Goal: Task Accomplishment & Management: Manage account settings

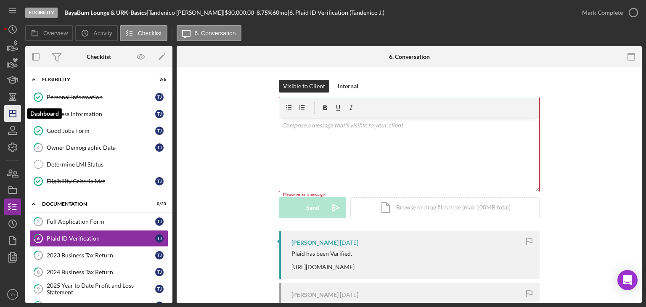
click at [19, 116] on icon "Icon/Dashboard" at bounding box center [12, 113] width 21 height 21
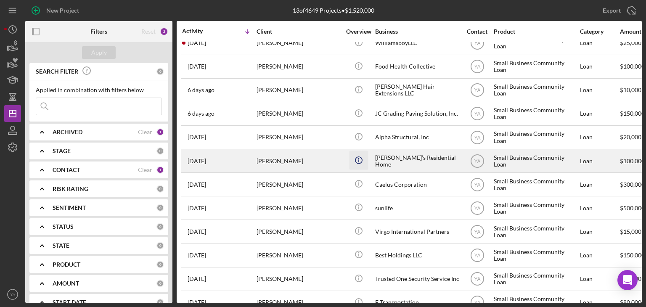
scroll to position [57, 0]
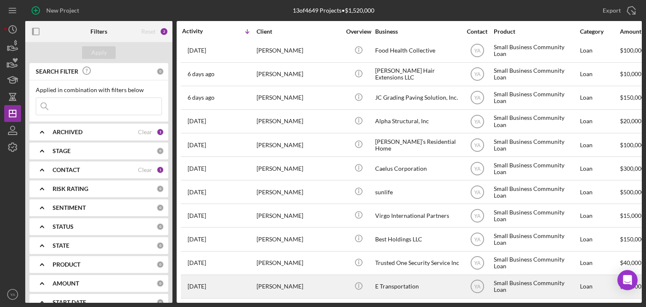
click at [323, 284] on div "[PERSON_NAME]" at bounding box center [299, 286] width 84 height 22
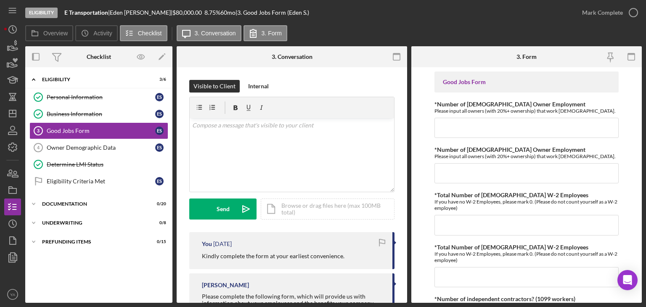
scroll to position [78, 0]
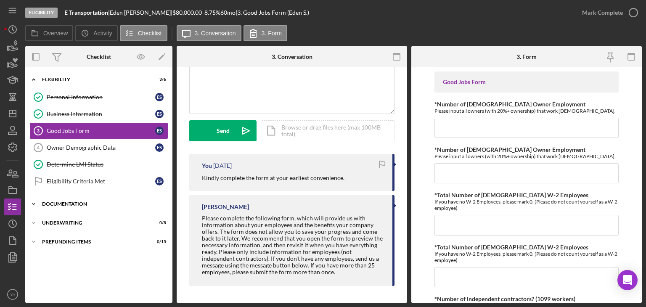
click at [74, 202] on div "Documentation" at bounding box center [102, 203] width 120 height 5
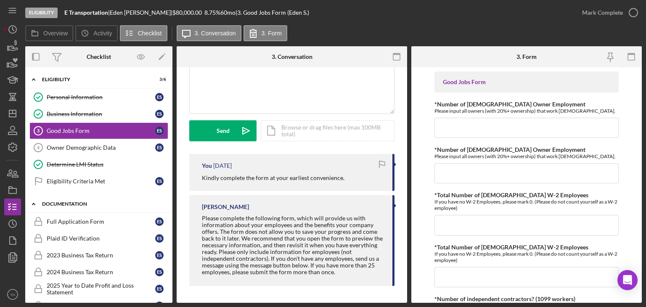
click at [112, 201] on div "Documentation" at bounding box center [102, 203] width 120 height 5
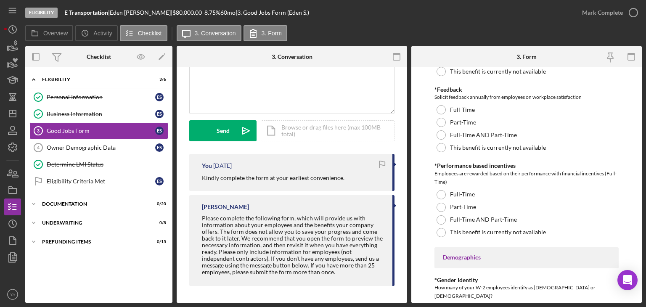
scroll to position [1262, 0]
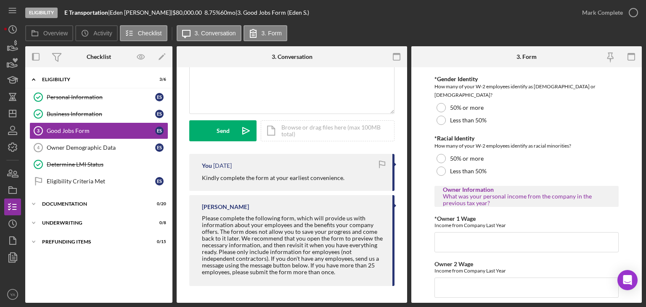
click at [184, 189] on div "Visible to Client Internal v Color teal Color pink Remove color Add row above A…" at bounding box center [292, 146] width 230 height 314
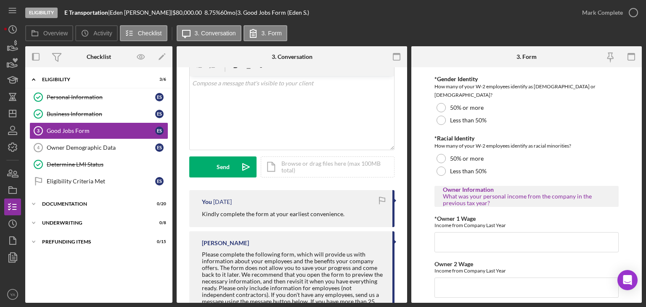
scroll to position [0, 0]
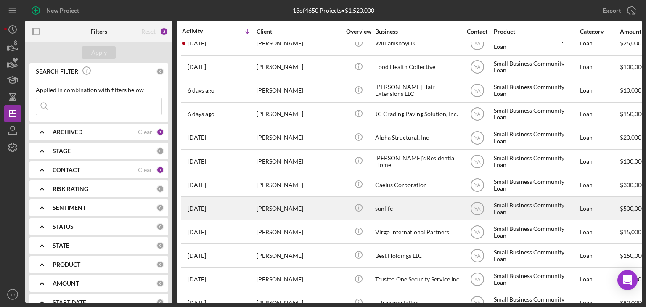
scroll to position [57, 0]
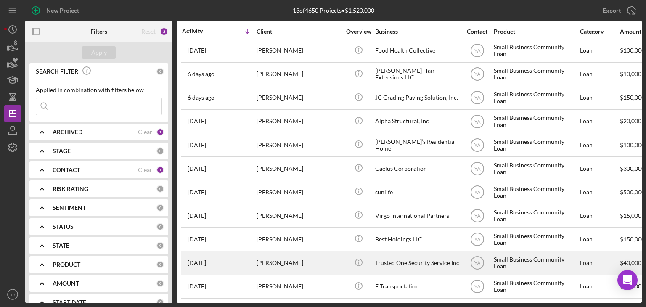
click at [405, 257] on div "Trusted One Security Service Inc" at bounding box center [417, 263] width 84 height 22
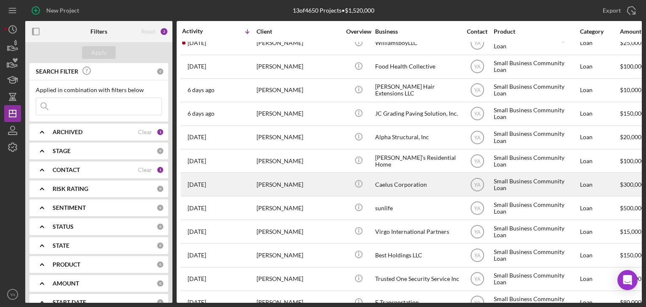
scroll to position [57, 0]
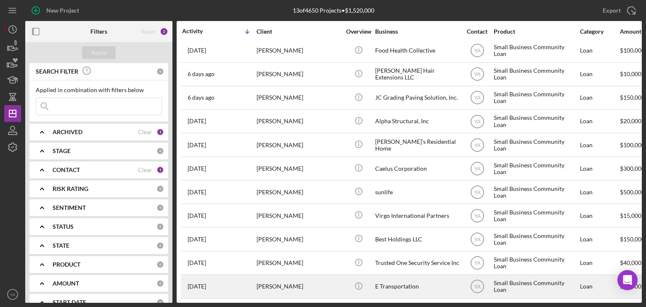
click at [397, 288] on div "E Transportation" at bounding box center [417, 286] width 84 height 22
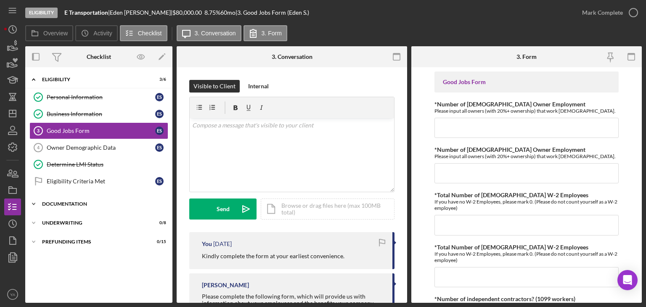
click at [67, 207] on div "Icon/Expander Documentation 0 / 20" at bounding box center [98, 204] width 147 height 17
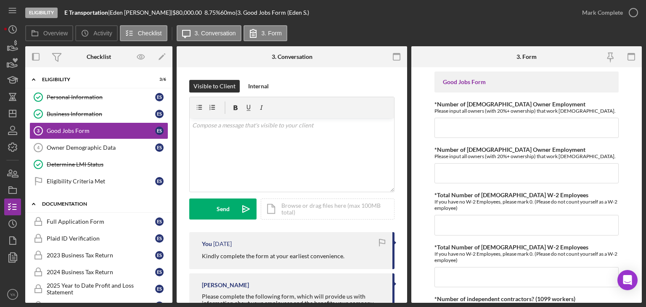
click at [68, 204] on div "Documentation" at bounding box center [102, 203] width 120 height 5
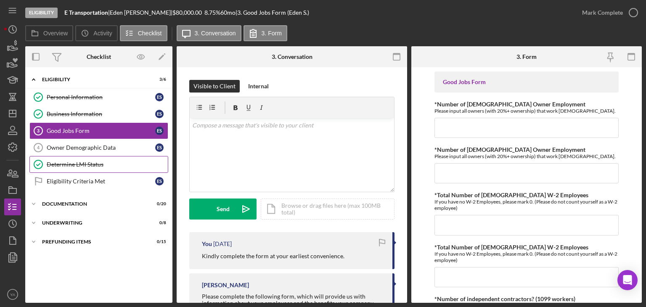
click at [81, 158] on link "Determine LMI Status Determine LMI Status" at bounding box center [98, 164] width 139 height 17
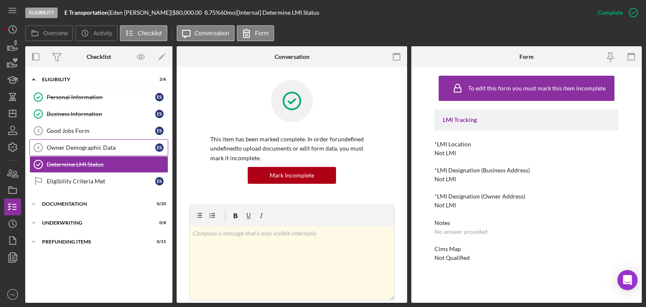
click at [102, 151] on link "Owner Demographic Data 4 Owner Demographic Data E S" at bounding box center [98, 147] width 139 height 17
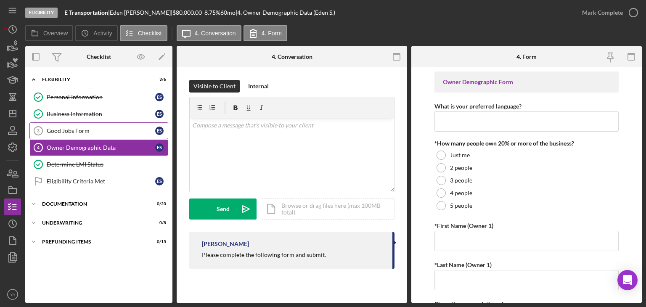
click at [108, 134] on link "Good Jobs Form 3 Good Jobs Form E S" at bounding box center [98, 130] width 139 height 17
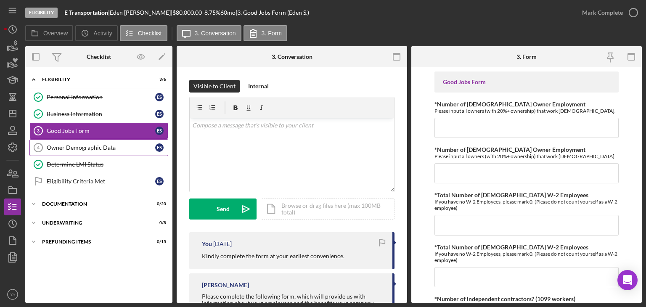
click at [104, 145] on div "Owner Demographic Data" at bounding box center [101, 147] width 109 height 7
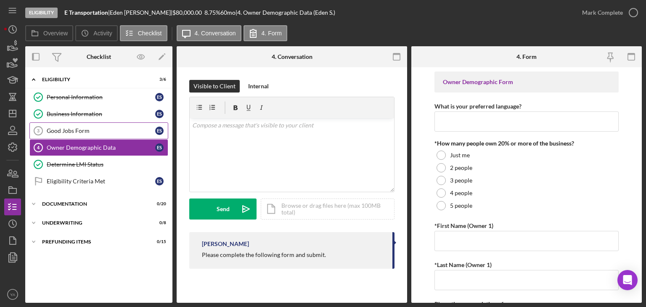
click at [104, 135] on link "Good Jobs Form 3 Good Jobs Form E S" at bounding box center [98, 130] width 139 height 17
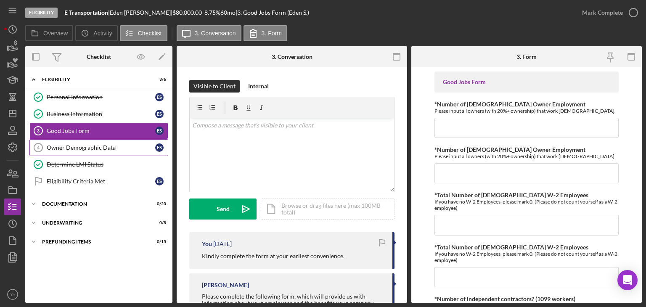
click at [98, 145] on div "Owner Demographic Data" at bounding box center [101, 147] width 109 height 7
click at [12, 118] on icon "Icon/Dashboard" at bounding box center [12, 113] width 21 height 21
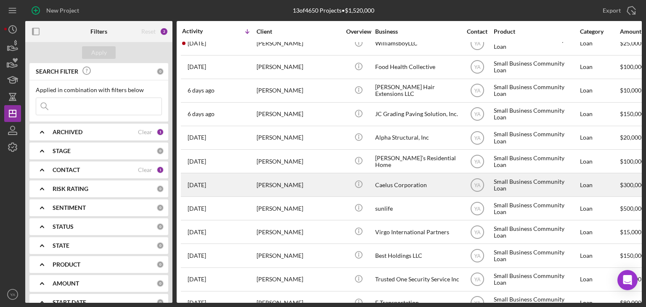
scroll to position [57, 0]
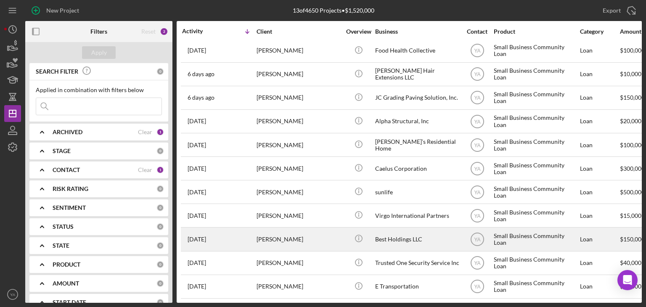
click at [390, 231] on div "Best Holdings LLC" at bounding box center [417, 239] width 84 height 22
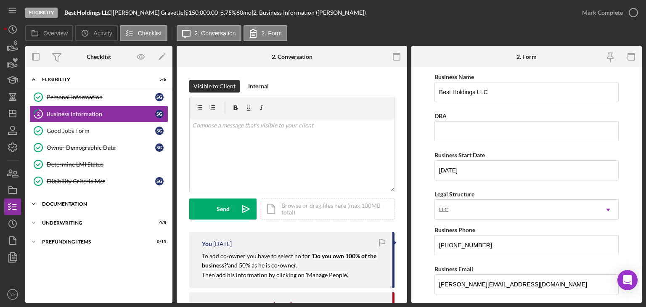
click at [96, 200] on div "Icon/Expander Documentation 0 / 20" at bounding box center [98, 204] width 147 height 17
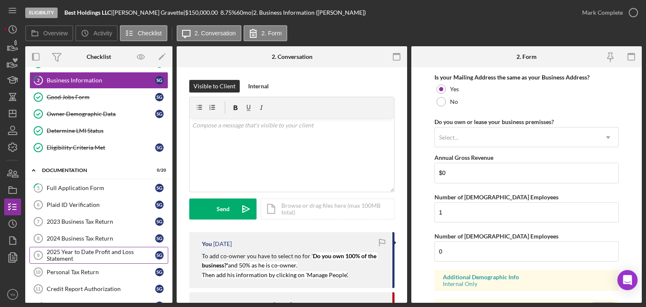
scroll to position [84, 0]
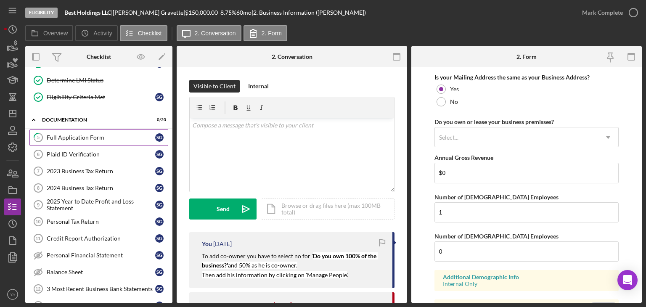
click at [114, 138] on div "Full Application Form" at bounding box center [101, 137] width 109 height 7
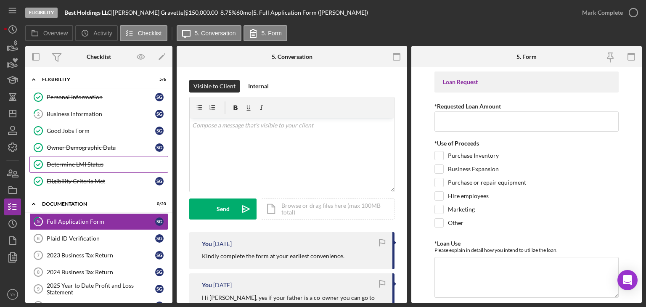
click at [89, 159] on link "Determine LMI Status Determine LMI Status" at bounding box center [98, 164] width 139 height 17
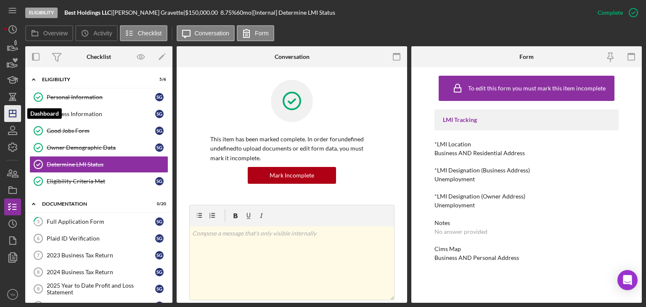
click at [18, 114] on icon "Icon/Dashboard" at bounding box center [12, 113] width 21 height 21
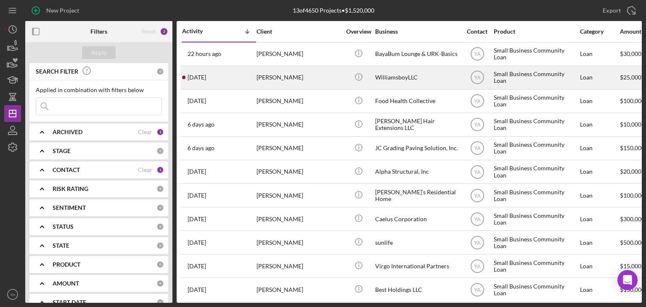
click at [261, 82] on div "[PERSON_NAME]" at bounding box center [299, 77] width 84 height 22
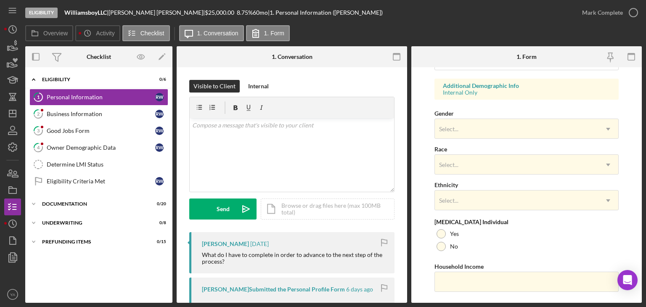
scroll to position [325, 0]
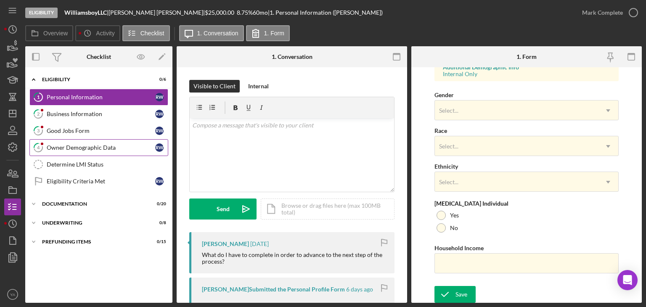
click at [104, 144] on div "Owner Demographic Data" at bounding box center [101, 147] width 109 height 7
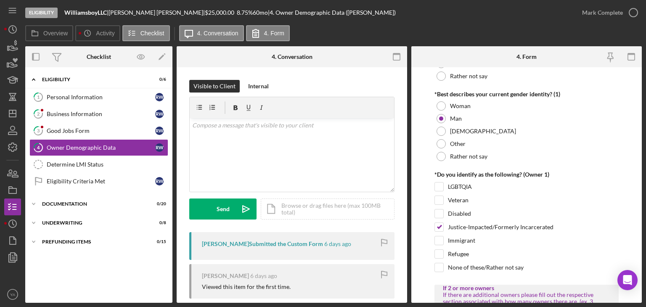
scroll to position [673, 0]
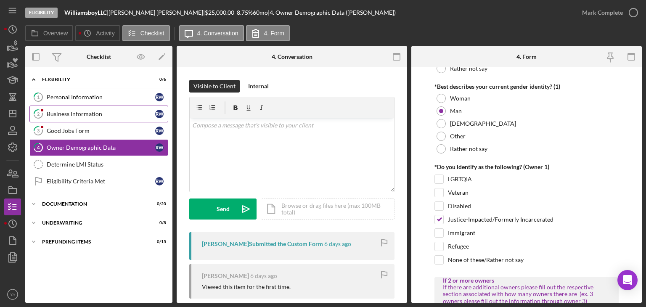
click at [86, 112] on div "Business Information" at bounding box center [101, 114] width 109 height 7
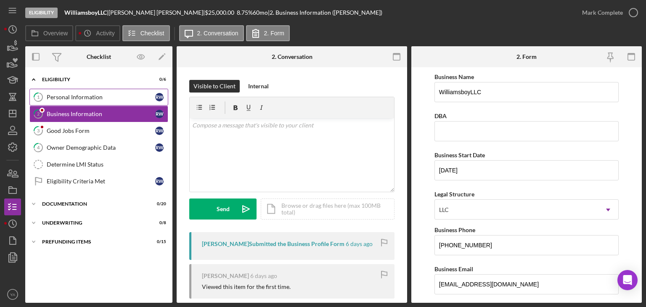
click at [103, 94] on div "Personal Information" at bounding box center [101, 97] width 109 height 7
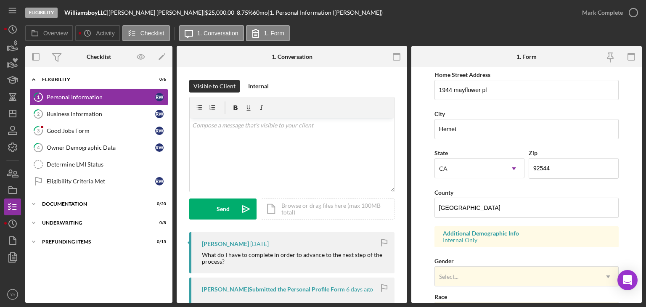
scroll to position [294, 0]
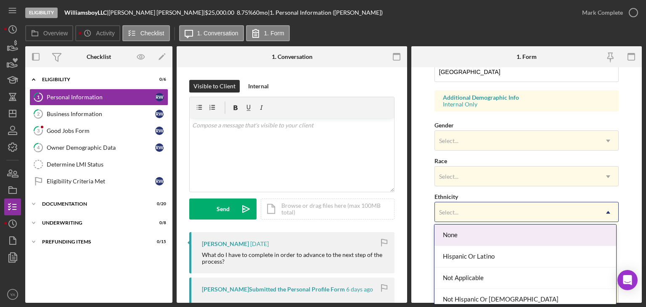
click at [475, 205] on div "Select..." at bounding box center [516, 212] width 163 height 19
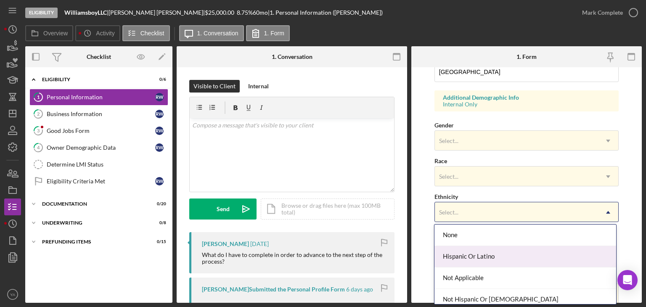
scroll to position [27, 0]
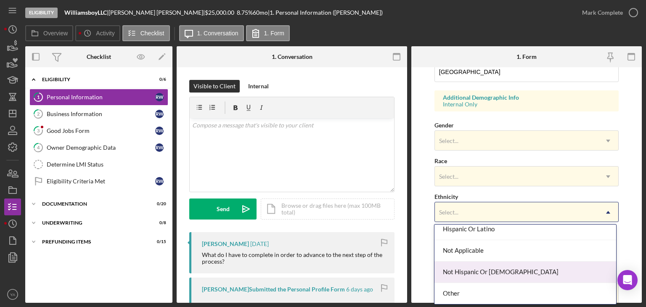
click at [473, 265] on div "Not Hispanic Or [DEMOGRAPHIC_DATA]" at bounding box center [525, 272] width 182 height 21
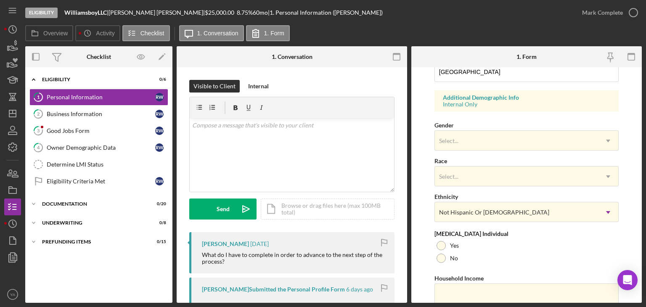
scroll to position [325, 0]
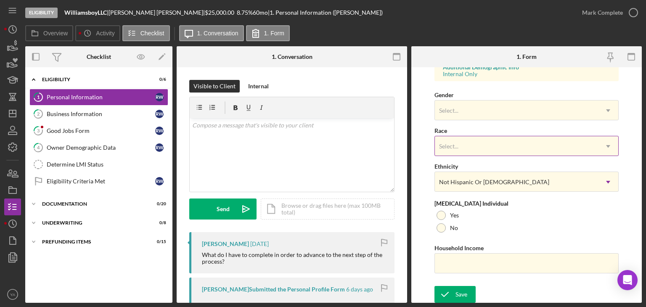
click at [474, 142] on div "Select..." at bounding box center [516, 146] width 163 height 19
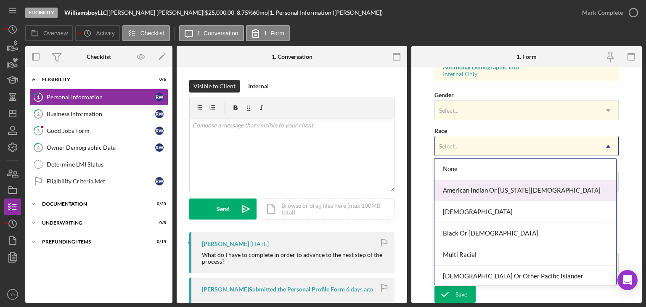
click at [486, 192] on div "American Indian Or [US_STATE][DEMOGRAPHIC_DATA]" at bounding box center [525, 190] width 182 height 21
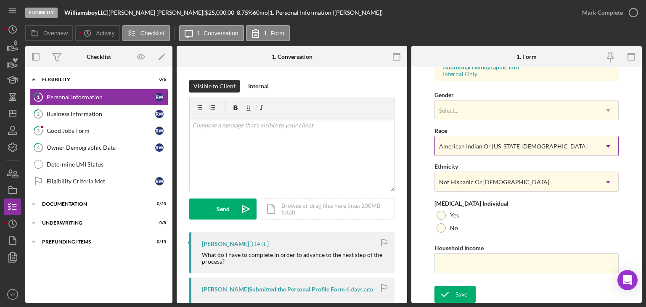
click at [488, 147] on div "American Indian Or [US_STATE][DEMOGRAPHIC_DATA]" at bounding box center [513, 146] width 148 height 7
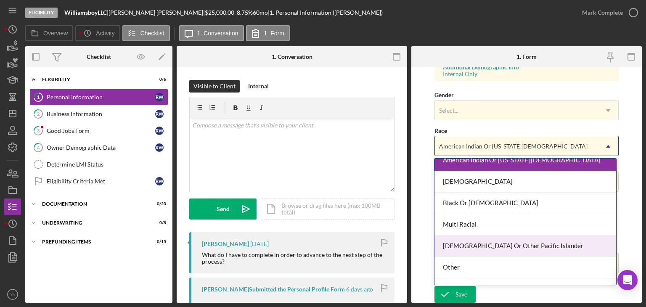
scroll to position [42, 0]
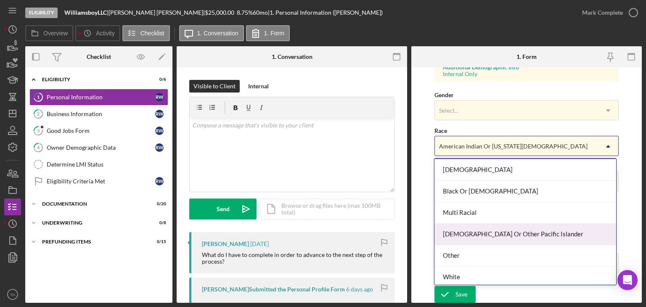
click at [473, 230] on div "[DEMOGRAPHIC_DATA] Or Other Pacific Islander" at bounding box center [525, 234] width 182 height 21
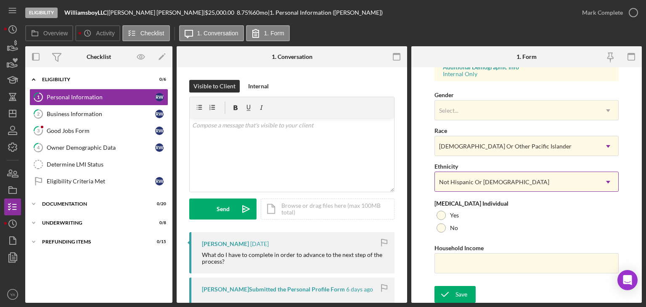
click at [479, 176] on div "Not Hispanic Or [DEMOGRAPHIC_DATA]" at bounding box center [516, 181] width 163 height 19
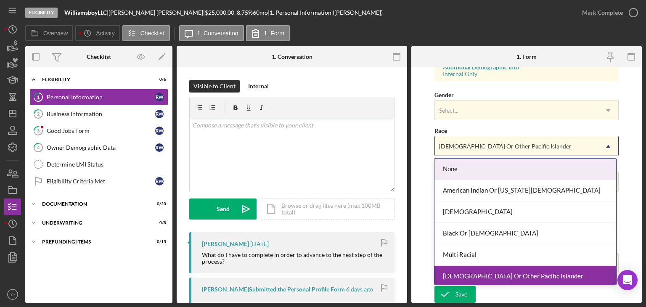
click at [493, 146] on div "[DEMOGRAPHIC_DATA] Or Other Pacific Islander" at bounding box center [505, 146] width 132 height 7
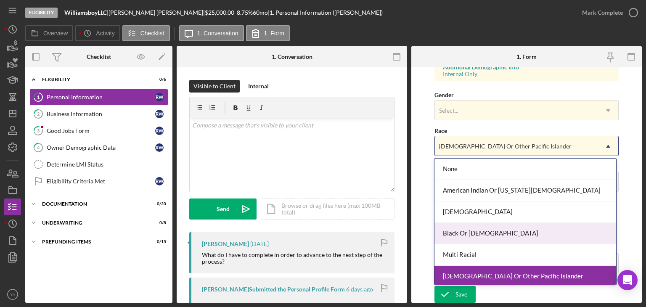
click at [472, 226] on div "Black Or [DEMOGRAPHIC_DATA]" at bounding box center [525, 233] width 182 height 21
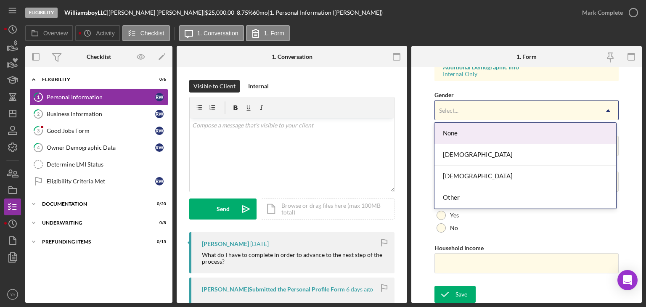
click at [464, 110] on div "Select..." at bounding box center [516, 110] width 163 height 19
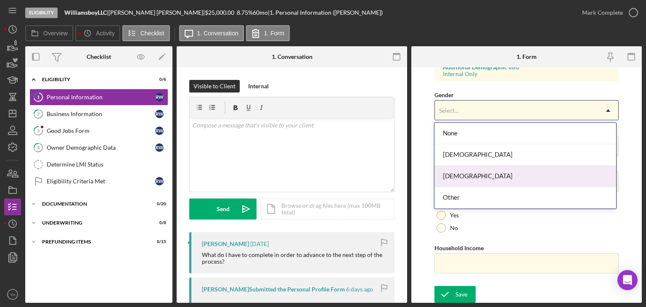
click at [469, 178] on div "[DEMOGRAPHIC_DATA]" at bounding box center [525, 176] width 182 height 21
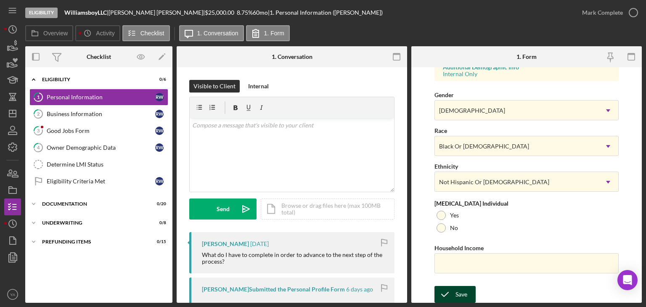
click at [446, 286] on icon "submit" at bounding box center [444, 294] width 21 height 21
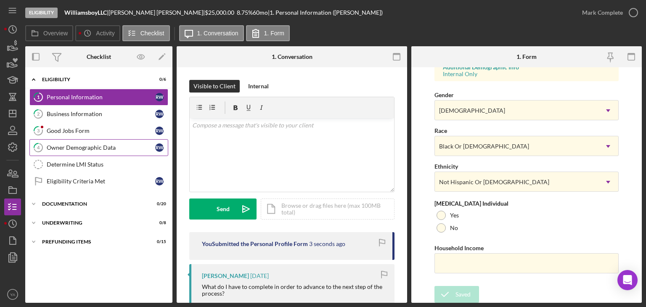
click at [87, 144] on div "Owner Demographic Data" at bounding box center [101, 147] width 109 height 7
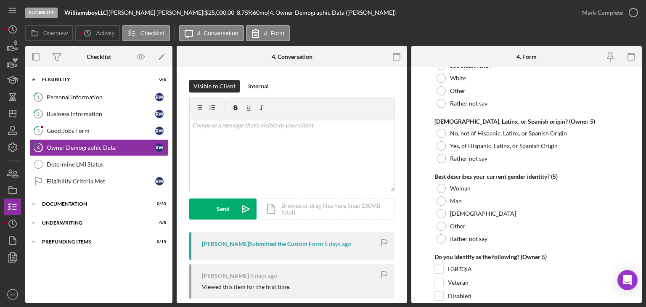
scroll to position [3266, 0]
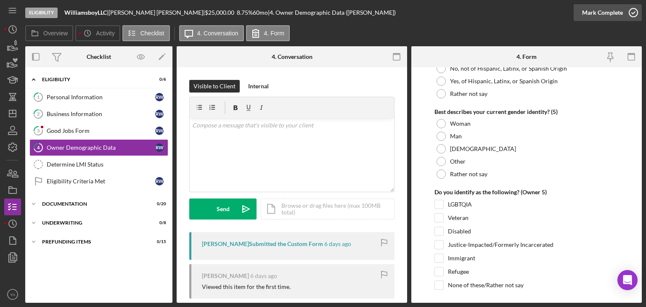
click at [619, 7] on div "Mark Complete" at bounding box center [602, 12] width 41 height 17
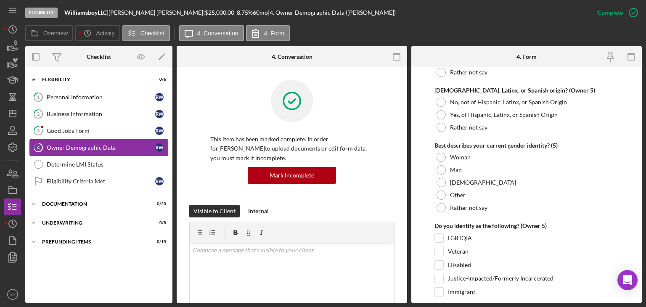
scroll to position [3300, 0]
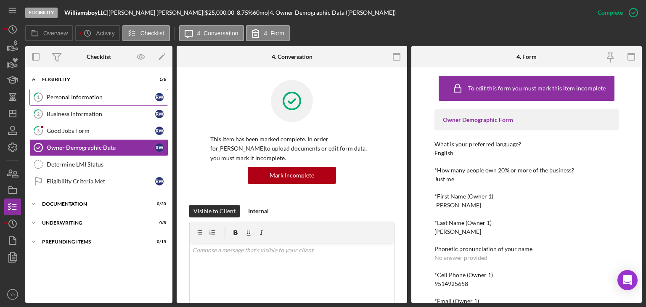
click at [116, 95] on div "Personal Information" at bounding box center [101, 97] width 109 height 7
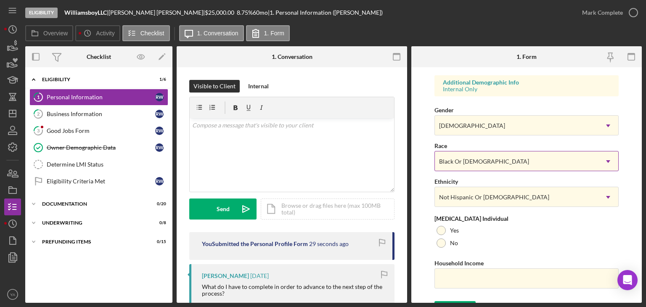
scroll to position [325, 0]
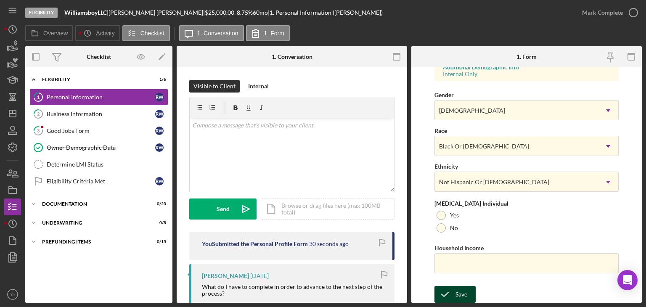
click at [461, 290] on div "Save" at bounding box center [462, 294] width 12 height 17
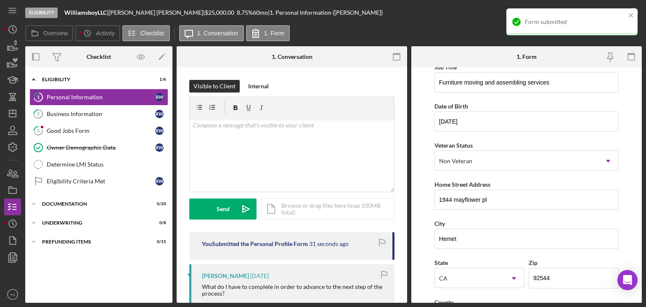
scroll to position [0, 0]
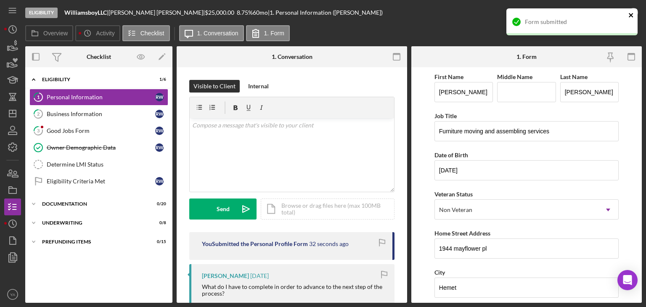
click at [631, 17] on icon "close" at bounding box center [631, 15] width 6 height 7
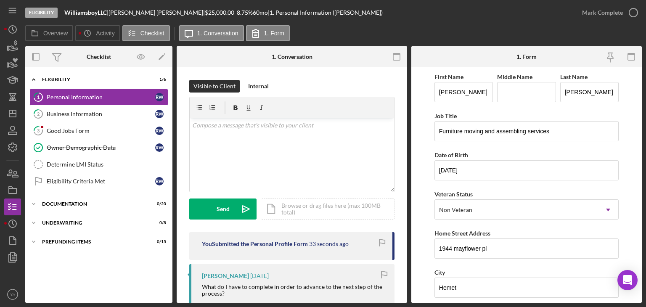
click at [0, 0] on circle "button" at bounding box center [0, 0] width 0 height 0
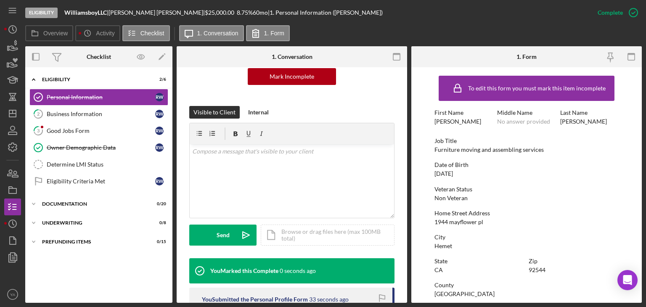
scroll to position [252, 0]
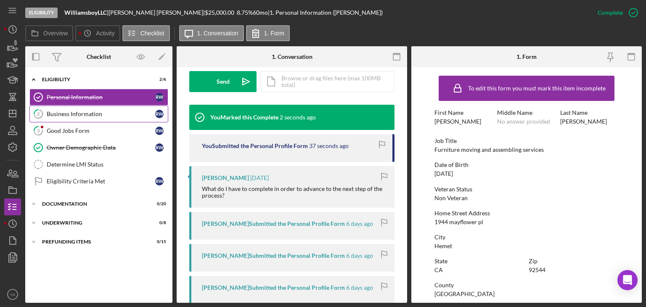
click at [81, 118] on link "2 Business Information R W" at bounding box center [98, 114] width 139 height 17
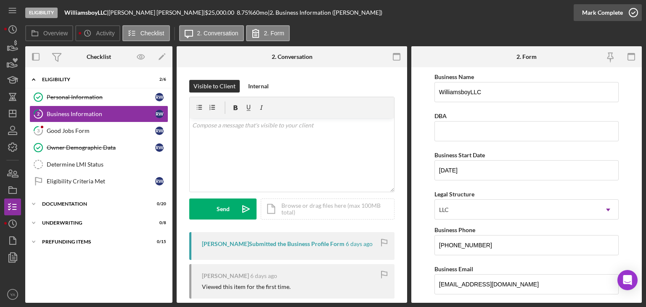
click at [631, 13] on icon "button" at bounding box center [633, 12] width 21 height 21
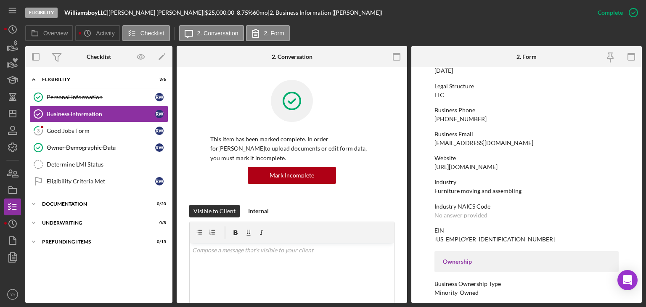
scroll to position [126, 0]
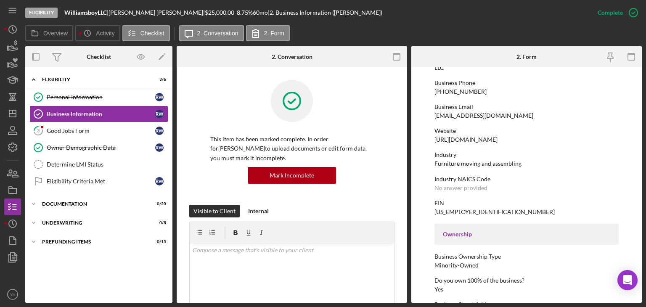
drag, startPoint x: 540, startPoint y: 140, endPoint x: 424, endPoint y: 142, distance: 116.9
click at [424, 142] on form "To edit this form you must mark this item incomplete Business Name WilliamsboyL…" at bounding box center [526, 185] width 230 height 236
copy div "[URL][DOMAIN_NAME]"
click at [449, 130] on div "Website" at bounding box center [526, 130] width 184 height 7
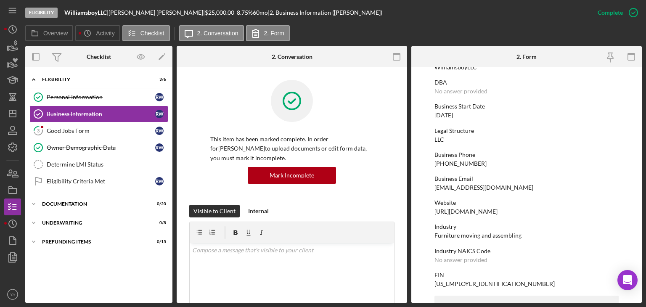
scroll to position [0, 0]
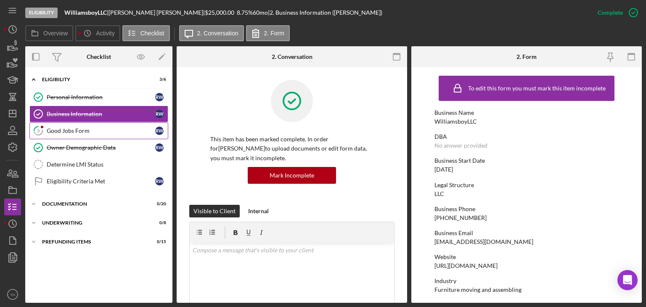
click at [95, 124] on link "3 Good Jobs Form R W" at bounding box center [98, 130] width 139 height 17
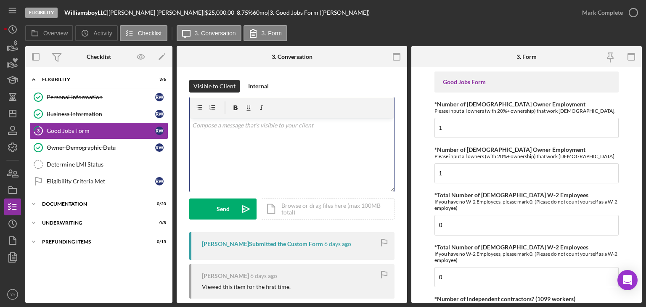
click at [273, 135] on div "v Color teal Color pink Remove color Add row above Add row below Add column bef…" at bounding box center [292, 155] width 204 height 74
click at [194, 123] on p "Hi [PERSON_NAME]" at bounding box center [292, 125] width 200 height 9
click at [294, 127] on p "Hello [PERSON_NAME], Just want to confirm there there are 2 owners with 20% or …" at bounding box center [292, 130] width 200 height 19
click at [214, 134] on p "Hello [PERSON_NAME], Just want to confirm that there are 2 owners with 20% or m…" at bounding box center [292, 130] width 200 height 19
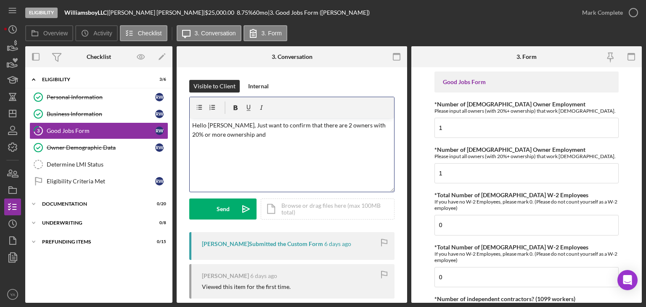
click at [261, 137] on p "Hello [PERSON_NAME], Just want to confirm that there are 2 owners with 20% or m…" at bounding box center [292, 130] width 200 height 19
click at [246, 130] on p "Hello [PERSON_NAME], Just want to confirm that there are 2 owners with 20% or m…" at bounding box center [292, 140] width 200 height 38
click at [237, 124] on p "Hello [PERSON_NAME], Just want to confirm that there are 2 owners with 20% or m…" at bounding box center [292, 140] width 200 height 38
click at [251, 132] on p "Hello [PERSON_NAME], just want to confirm that there are 2 owners with 20% or m…" at bounding box center [292, 140] width 200 height 38
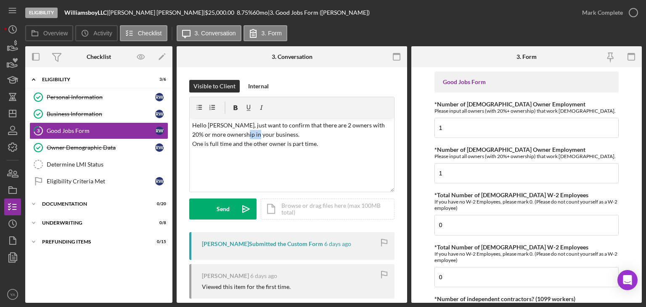
drag, startPoint x: 65, startPoint y: 12, endPoint x: 112, endPoint y: 11, distance: 47.1
click at [109, 11] on div "WilliamsboyLLC |" at bounding box center [86, 12] width 44 height 7
click at [103, 12] on b "WilliamsboyLLC" at bounding box center [85, 12] width 42 height 7
click at [106, 12] on b "WilliamsboyLLC" at bounding box center [85, 12] width 42 height 7
drag, startPoint x: 107, startPoint y: 12, endPoint x: 64, endPoint y: 12, distance: 43.3
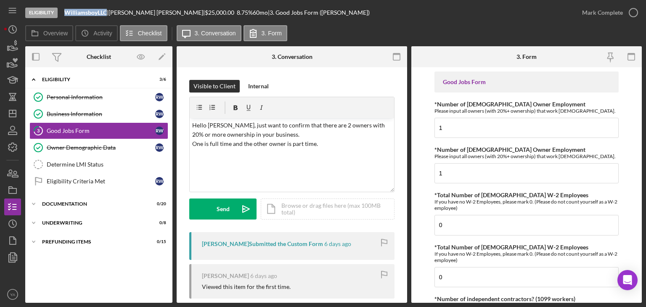
click at [64, 12] on div "Eligibility WilliamsboyLLC | [PERSON_NAME] | $25,000.00 8.75 % 60 mo | 3. Good …" at bounding box center [299, 12] width 548 height 25
copy b "WilliamsboyLLC"
drag, startPoint x: 279, startPoint y: 138, endPoint x: 241, endPoint y: 136, distance: 37.9
click at [241, 136] on p "Hello [PERSON_NAME], just want to confirm that there are 2 owners with 20% or m…" at bounding box center [292, 140] width 200 height 38
click at [305, 162] on div "v Color teal Color pink Remove color Add row above Add row below Add column bef…" at bounding box center [292, 155] width 204 height 74
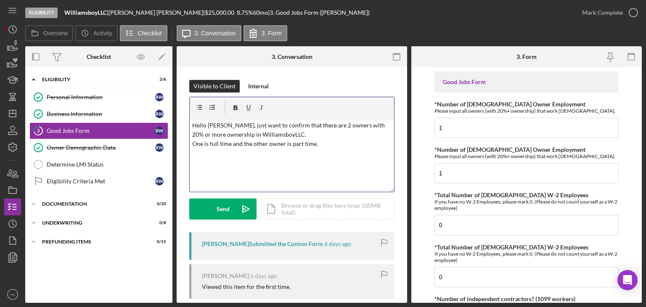
click at [320, 145] on p "Hello [PERSON_NAME], just want to confirm that there are 2 owners with 20% or m…" at bounding box center [292, 140] width 200 height 38
click at [318, 143] on p "Hello [PERSON_NAME], just want to confirm that there are 2 owners with 20% or m…" at bounding box center [292, 144] width 200 height 47
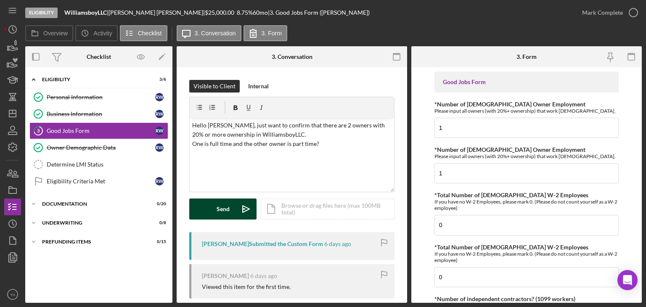
click at [248, 205] on icon "Icon/icon-invite-send" at bounding box center [246, 209] width 21 height 21
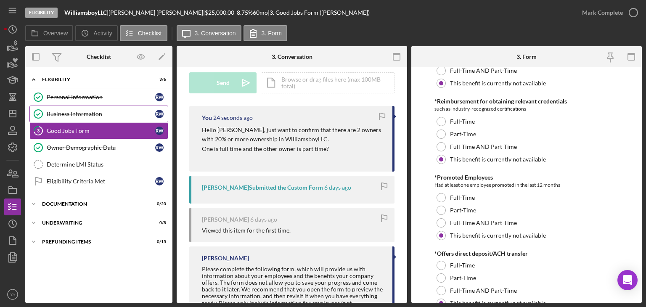
scroll to position [547, 0]
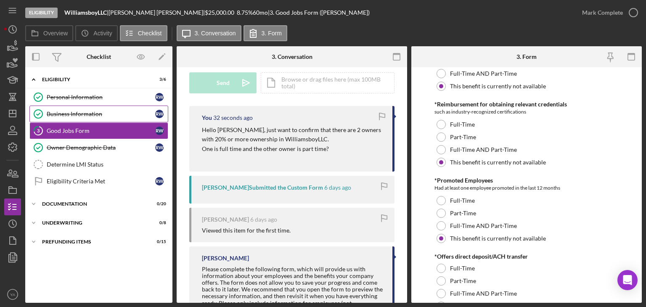
click at [119, 111] on div "Business Information" at bounding box center [101, 114] width 109 height 7
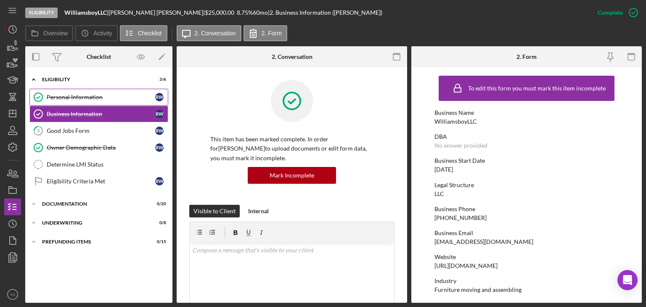
click at [77, 100] on div "Personal Information" at bounding box center [101, 97] width 109 height 7
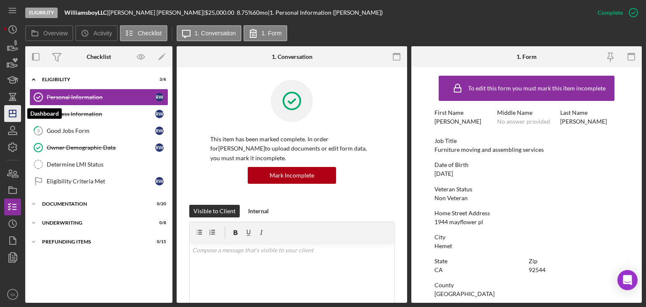
click at [7, 110] on icon "Icon/Dashboard" at bounding box center [12, 113] width 21 height 21
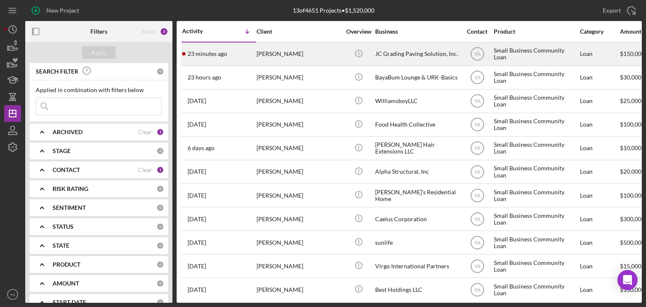
click at [395, 56] on div "JC Grading Paving Solution, Inc." at bounding box center [417, 54] width 84 height 22
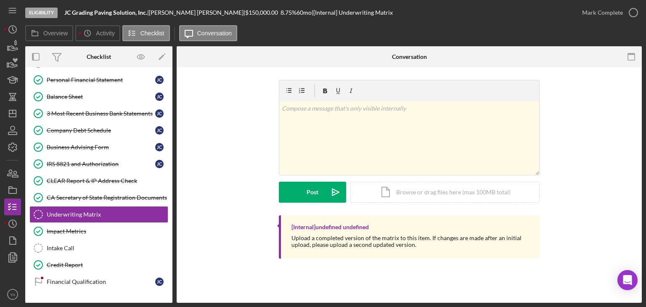
scroll to position [180, 0]
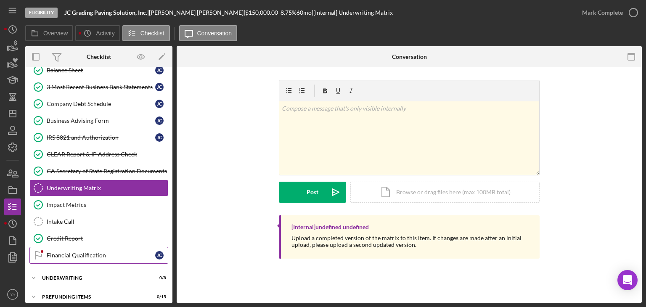
click at [87, 248] on link "Financial Qualification Financial Qualification [PERSON_NAME]" at bounding box center [98, 255] width 139 height 17
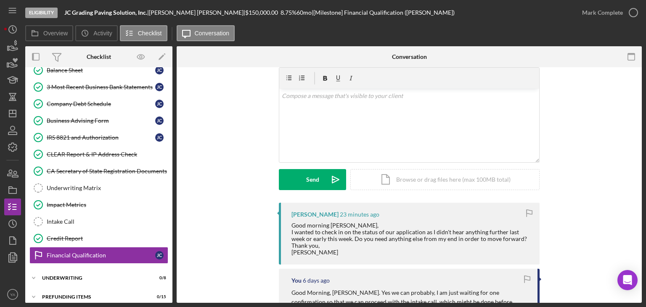
scroll to position [42, 0]
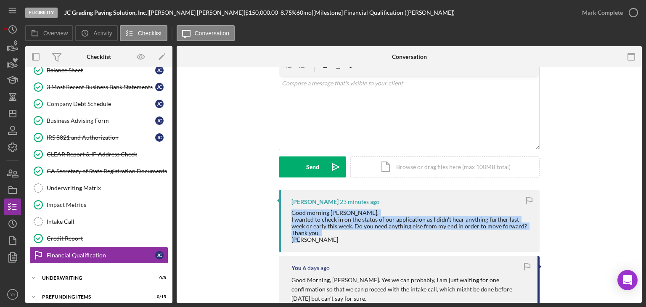
drag, startPoint x: 289, startPoint y: 215, endPoint x: 338, endPoint y: 240, distance: 54.6
click at [338, 240] on div "[PERSON_NAME] 23 minutes ago Good morning [PERSON_NAME], I wanted to check in o…" at bounding box center [409, 221] width 261 height 62
copy div "Good morning [PERSON_NAME], I wanted to check in on the status of our applicati…"
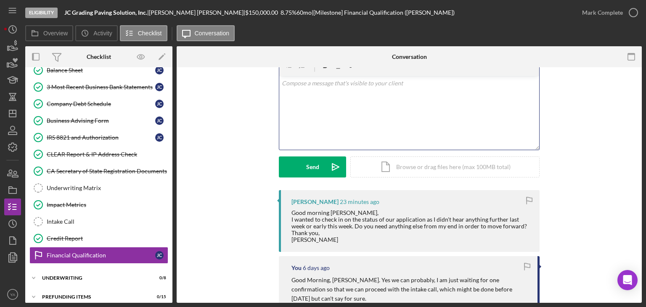
click at [335, 107] on div "v Color teal Color pink Remove color Add row above Add row below Add column bef…" at bounding box center [409, 113] width 260 height 74
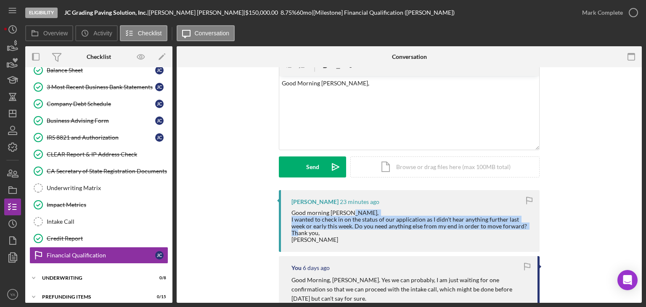
drag, startPoint x: 288, startPoint y: 221, endPoint x: 444, endPoint y: 236, distance: 156.7
click at [444, 236] on div "[PERSON_NAME] 23 minutes ago Good morning [PERSON_NAME], I wanted to check in o…" at bounding box center [409, 221] width 261 height 62
click at [328, 220] on div "Good morning [PERSON_NAME], I wanted to check in on the status of our applicati…" at bounding box center [411, 226] width 240 height 34
drag, startPoint x: 289, startPoint y: 221, endPoint x: 519, endPoint y: 232, distance: 229.5
click at [519, 232] on div "[PERSON_NAME] 23 minutes ago Good morning [PERSON_NAME], I wanted to check in o…" at bounding box center [409, 221] width 261 height 62
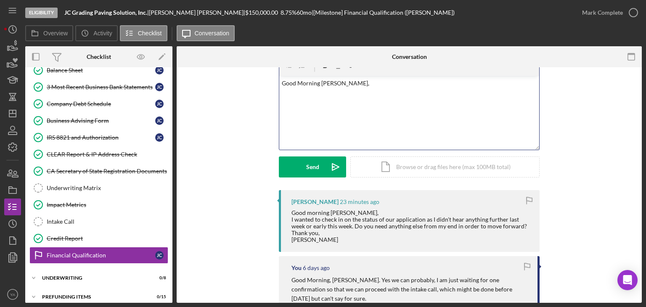
click at [357, 116] on div "v Color teal Color pink Remove color Add row above Add row below Add column bef…" at bounding box center [409, 113] width 260 height 74
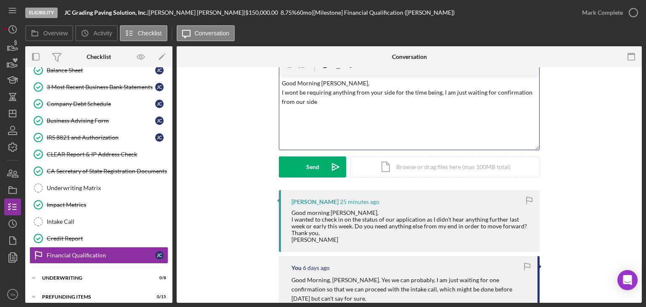
click at [499, 95] on p "Good Morning [PERSON_NAME], I wont be requiring anything from your side for the…" at bounding box center [409, 93] width 255 height 28
drag, startPoint x: 491, startPoint y: 91, endPoint x: 524, endPoint y: 96, distance: 32.8
click at [524, 96] on p "Good Morning [PERSON_NAME], I wont be requiring anything from your side for the…" at bounding box center [409, 93] width 255 height 28
click at [472, 91] on p "Good Morning [PERSON_NAME], I wont be requiring anything from your side for the…" at bounding box center [409, 93] width 255 height 28
drag, startPoint x: 464, startPoint y: 93, endPoint x: 474, endPoint y: 88, distance: 11.3
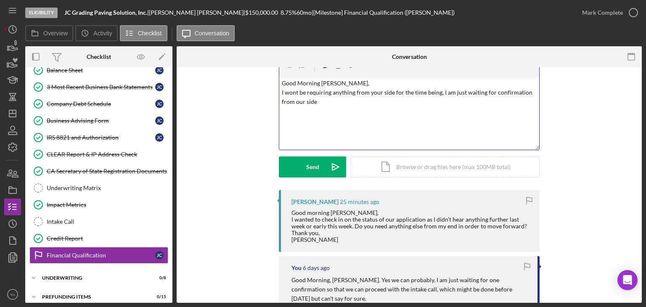
click at [474, 88] on p "Good Morning [PERSON_NAME], I wont be requiring anything from your side for the…" at bounding box center [409, 93] width 255 height 28
drag, startPoint x: 462, startPoint y: 92, endPoint x: 523, endPoint y: 96, distance: 61.2
click at [523, 96] on p "Good Morning [PERSON_NAME], I wont be requiring anything from your side for the…" at bounding box center [409, 93] width 255 height 28
drag, startPoint x: 435, startPoint y: 101, endPoint x: 462, endPoint y: 92, distance: 28.2
click at [462, 92] on p "Good Morning [PERSON_NAME], I wont be requiring anything from your side for the…" at bounding box center [409, 93] width 255 height 28
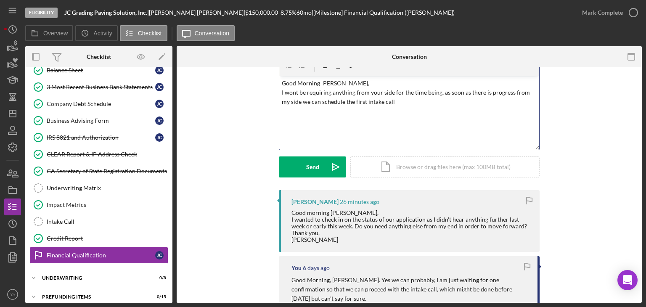
click at [529, 93] on p "Good Morning [PERSON_NAME], I wont be requiring anything from your side for the…" at bounding box center [409, 93] width 255 height 28
click at [301, 102] on p "Good Morning [PERSON_NAME], I wont be requiring anything from your side for the…" at bounding box center [409, 93] width 255 height 28
click at [400, 103] on p "Good Morning [PERSON_NAME], I wont be requiring anything from your side for the…" at bounding box center [409, 93] width 255 height 28
click at [347, 85] on p "Good Morning [PERSON_NAME], I wont be requiring anything from your side for the…" at bounding box center [409, 98] width 255 height 38
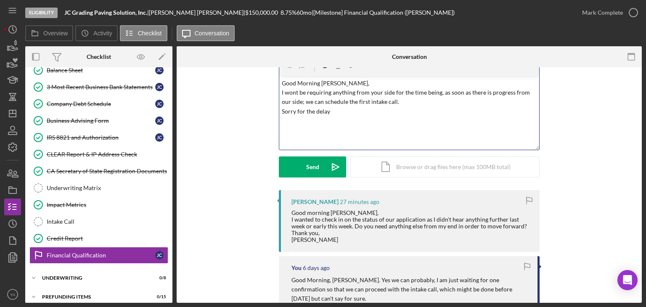
click at [405, 103] on p "Good Morning [PERSON_NAME], I wont be requiring anything from your side for the…" at bounding box center [409, 98] width 255 height 38
click at [344, 111] on p "Good Morning [PERSON_NAME], I wont be requiring anything from your side for the…" at bounding box center [409, 98] width 255 height 38
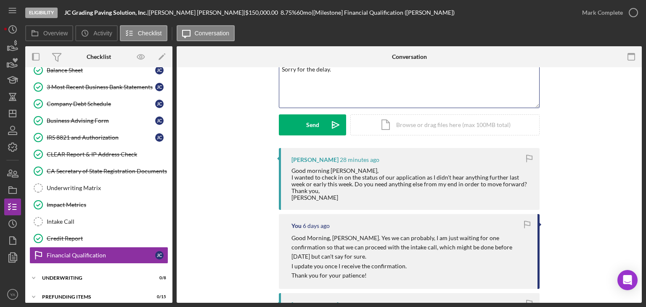
scroll to position [0, 0]
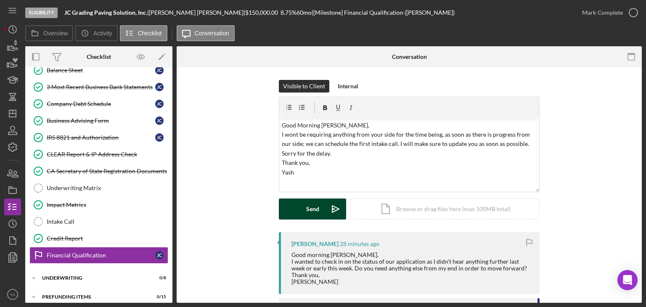
click at [325, 207] on icon "Icon/icon-invite-send" at bounding box center [335, 209] width 21 height 21
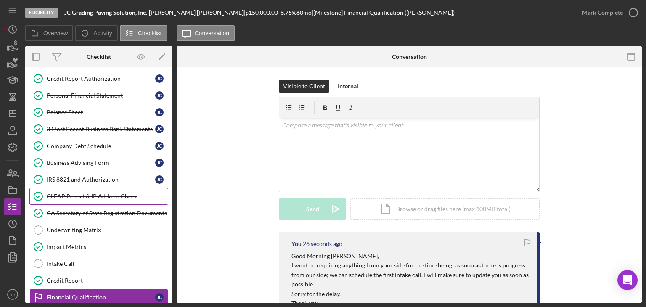
scroll to position [12, 0]
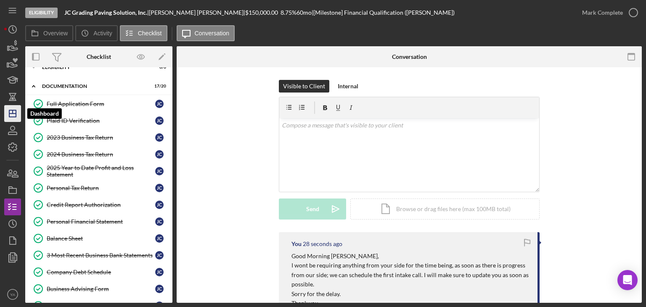
click at [8, 111] on icon "Icon/Dashboard" at bounding box center [12, 113] width 21 height 21
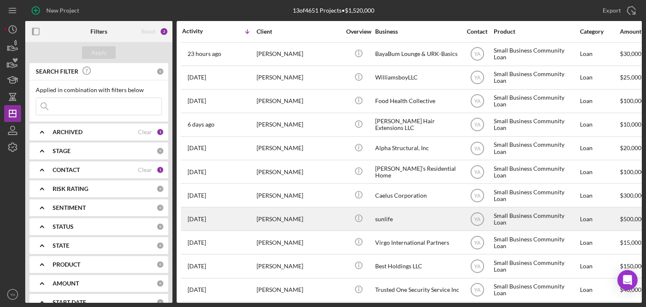
scroll to position [57, 0]
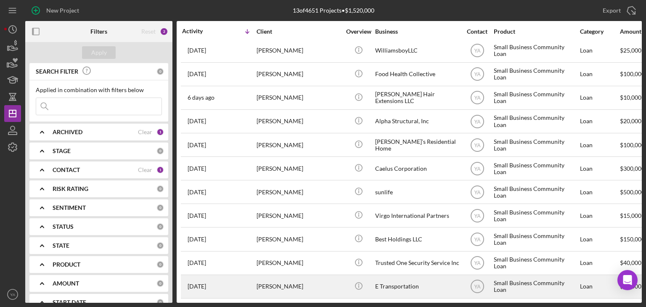
click at [315, 280] on div "[PERSON_NAME]" at bounding box center [299, 286] width 84 height 22
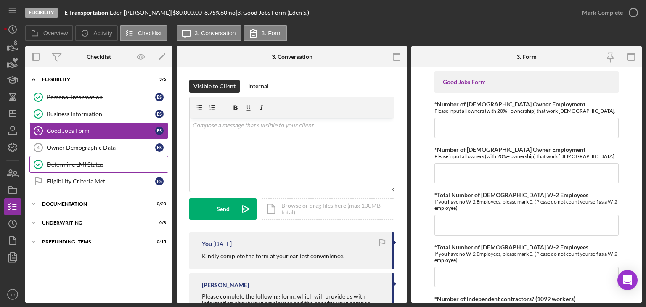
click at [103, 159] on link "Determine LMI Status Determine LMI Status" at bounding box center [98, 164] width 139 height 17
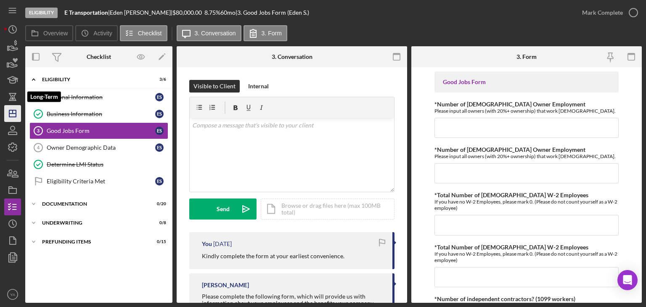
click at [13, 115] on icon "Icon/Dashboard" at bounding box center [12, 113] width 21 height 21
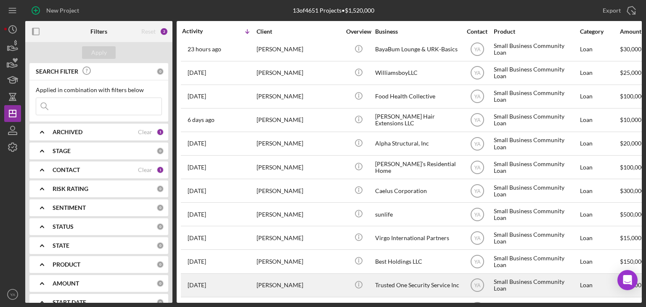
scroll to position [57, 0]
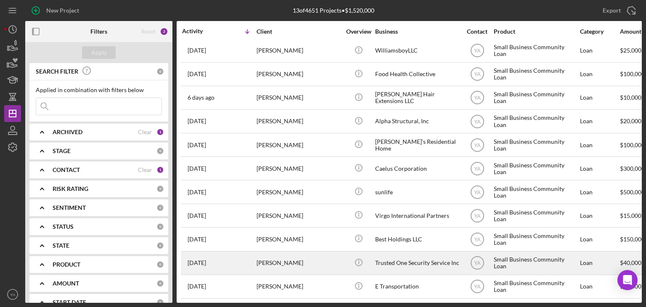
click at [394, 254] on div "Trusted One Security Service Inc" at bounding box center [417, 263] width 84 height 22
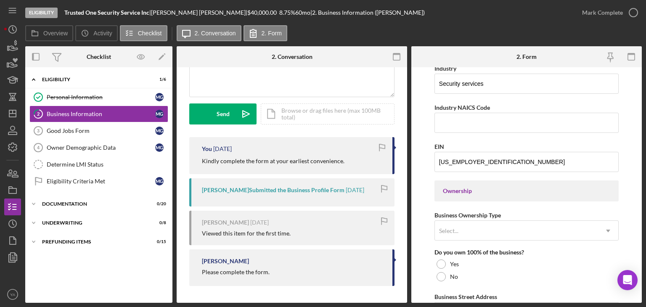
scroll to position [379, 0]
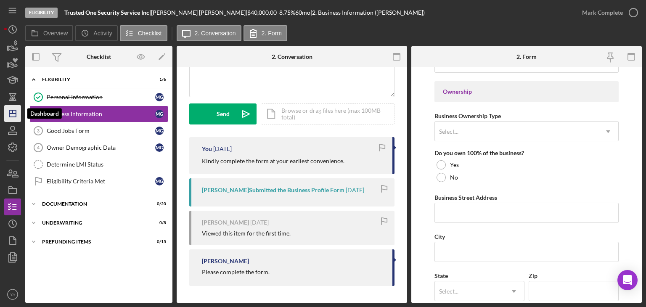
click at [15, 108] on icon "Icon/Dashboard" at bounding box center [12, 113] width 21 height 21
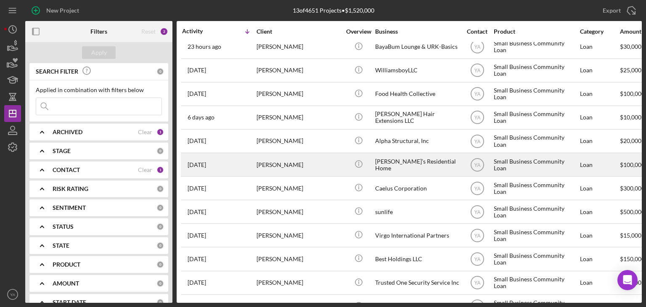
scroll to position [57, 0]
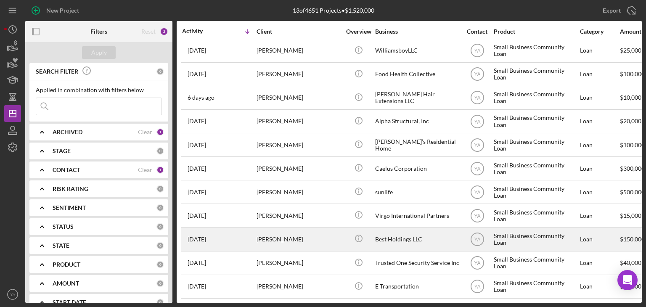
click at [312, 237] on div "[PERSON_NAME]" at bounding box center [299, 239] width 84 height 22
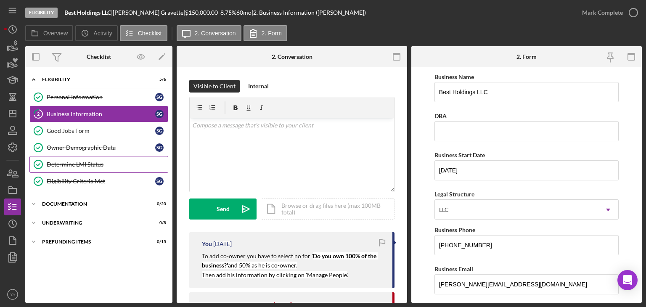
click at [97, 162] on div "Determine LMI Status" at bounding box center [107, 164] width 121 height 7
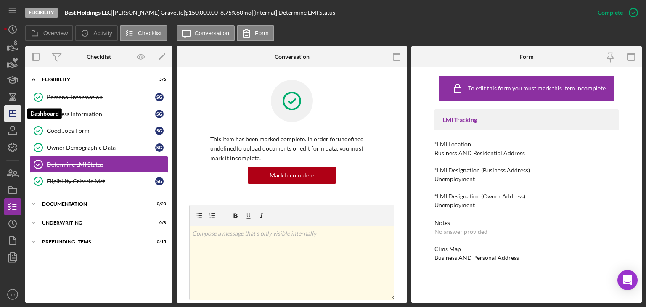
click at [14, 119] on icon "Icon/Dashboard" at bounding box center [12, 113] width 21 height 21
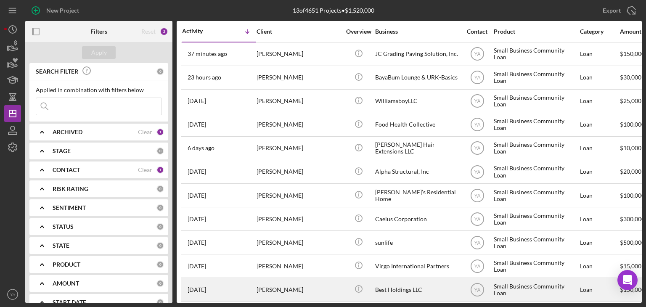
click at [400, 289] on div "Best Holdings LLC" at bounding box center [417, 289] width 84 height 22
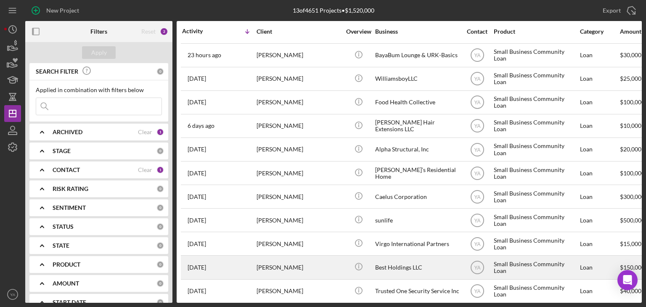
scroll to position [57, 0]
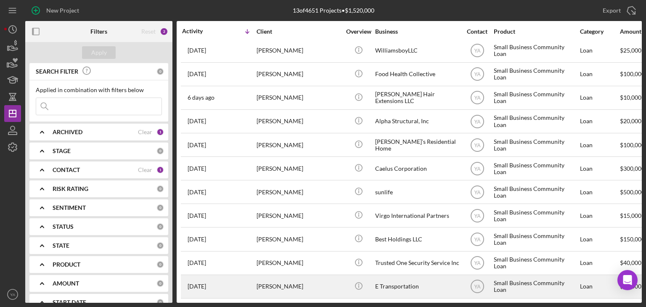
click at [400, 285] on div "E Transportation" at bounding box center [417, 286] width 84 height 22
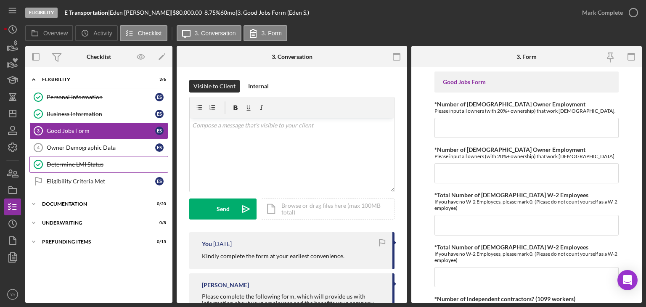
click at [105, 156] on link "Determine LMI Status Determine LMI Status" at bounding box center [98, 164] width 139 height 17
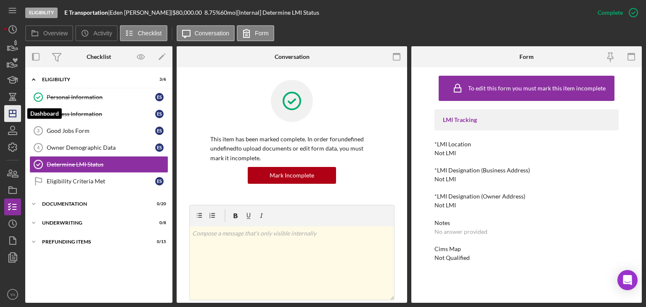
click at [16, 114] on polygon "button" at bounding box center [12, 113] width 7 height 7
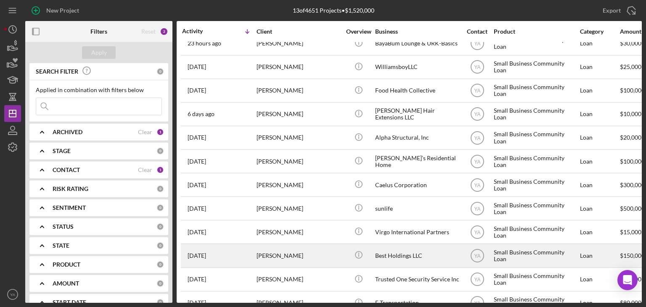
scroll to position [57, 0]
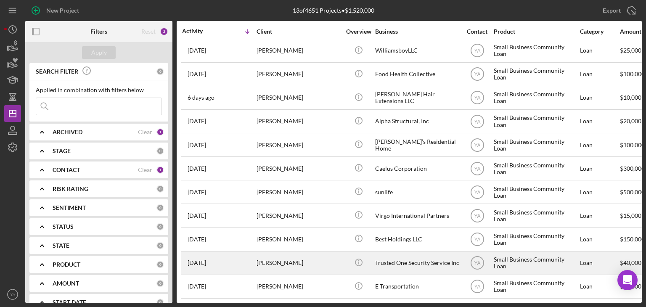
click at [400, 260] on div "Trusted One Security Service Inc" at bounding box center [417, 263] width 84 height 22
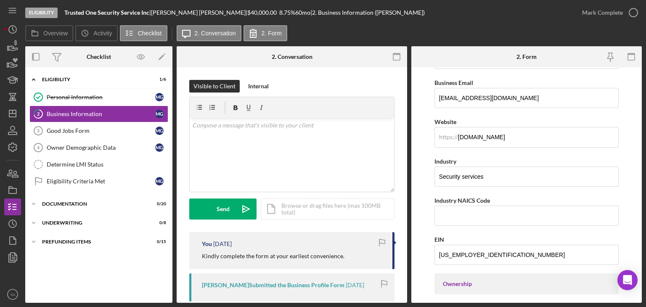
scroll to position [126, 0]
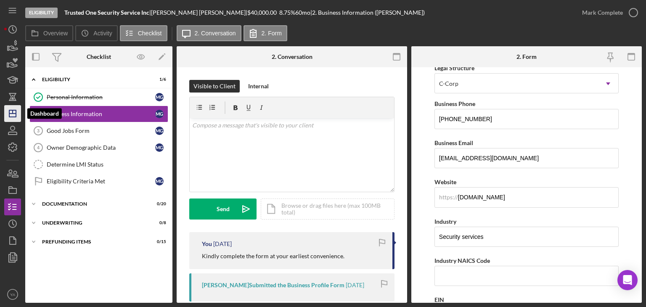
click at [10, 114] on icon "Icon/Dashboard" at bounding box center [12, 113] width 21 height 21
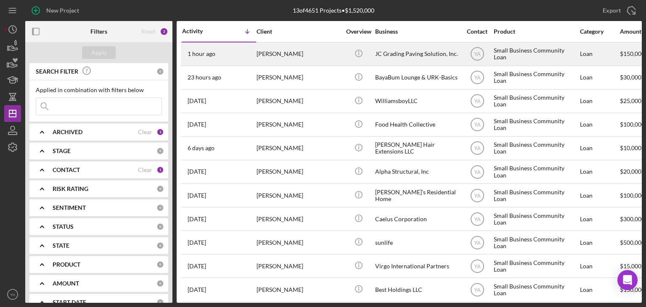
click at [338, 53] on div "[PERSON_NAME]" at bounding box center [299, 54] width 84 height 22
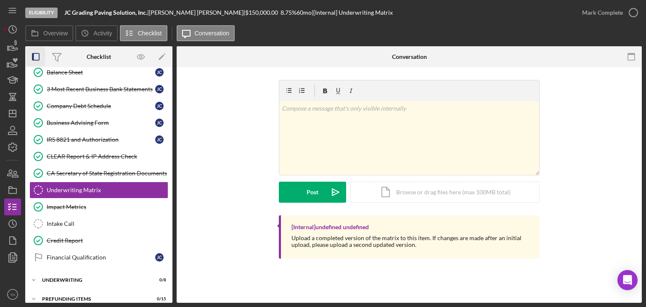
scroll to position [184, 0]
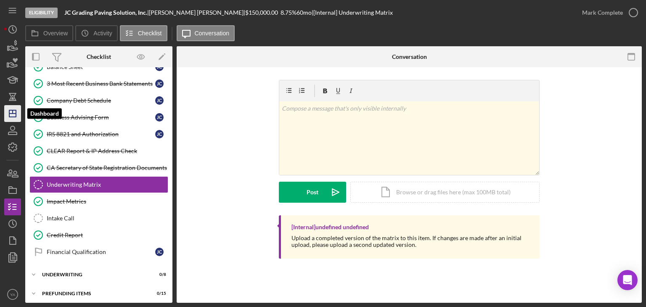
click at [14, 112] on icon "Icon/Dashboard" at bounding box center [12, 113] width 21 height 21
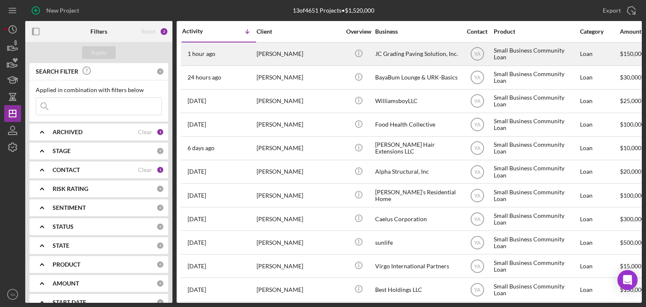
click at [402, 58] on div "JC Grading Paving Solution, Inc." at bounding box center [417, 54] width 84 height 22
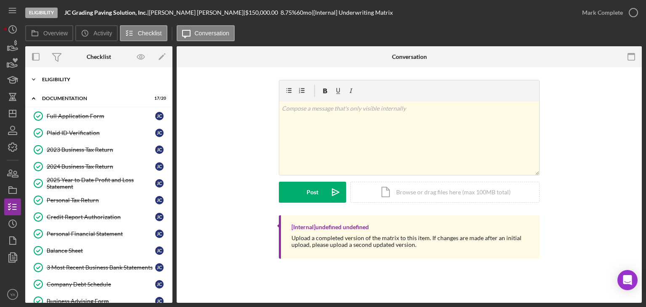
click at [103, 88] on div "Icon/Expander Eligibility 6 / 6" at bounding box center [98, 80] width 147 height 17
click at [114, 83] on div "Icon/Expander Eligibility 6 / 6" at bounding box center [98, 79] width 147 height 17
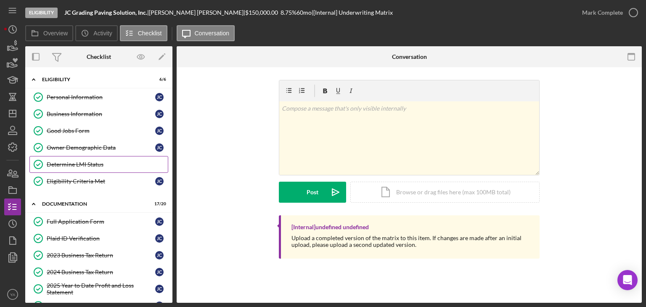
click at [93, 162] on div "Determine LMI Status" at bounding box center [107, 164] width 121 height 7
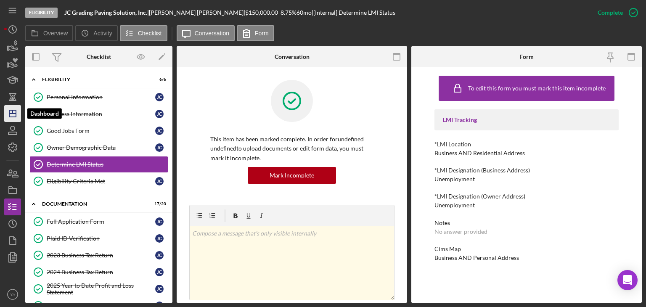
click at [10, 111] on icon "Icon/Dashboard" at bounding box center [12, 113] width 21 height 21
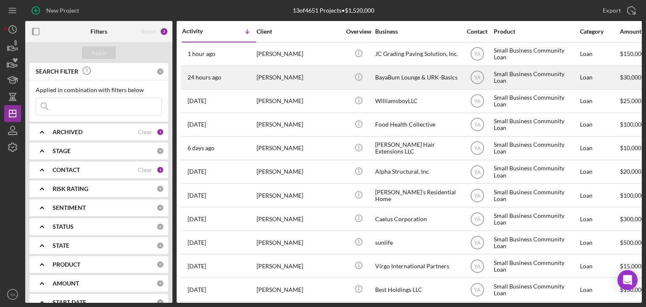
click at [291, 77] on div "[PERSON_NAME]" at bounding box center [299, 77] width 84 height 22
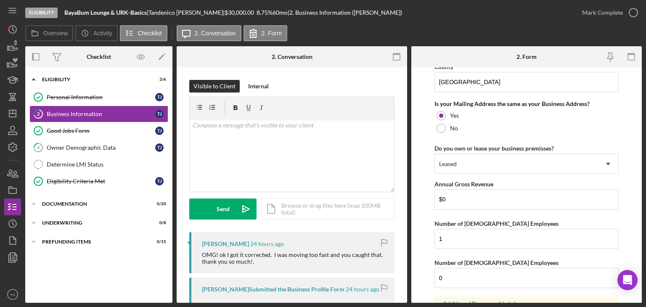
scroll to position [695, 0]
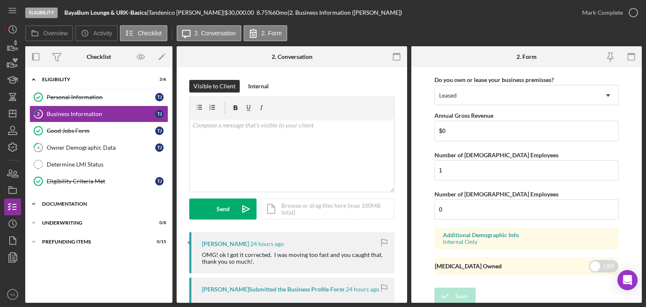
click at [89, 196] on div "Icon/Expander Documentation 0 / 20" at bounding box center [98, 204] width 147 height 17
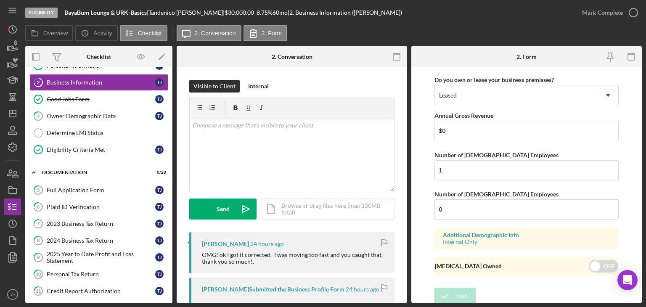
scroll to position [0, 0]
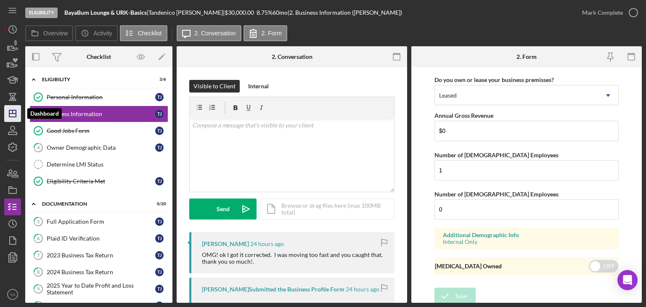
click at [11, 117] on icon "Icon/Dashboard" at bounding box center [12, 113] width 21 height 21
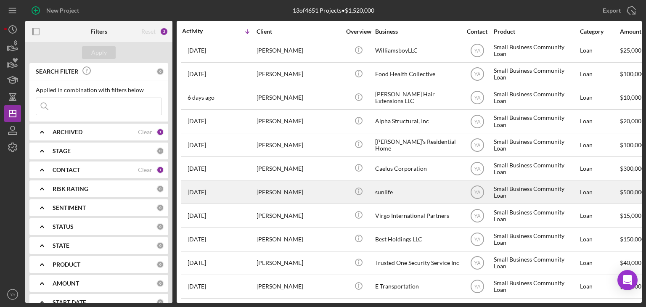
scroll to position [57, 0]
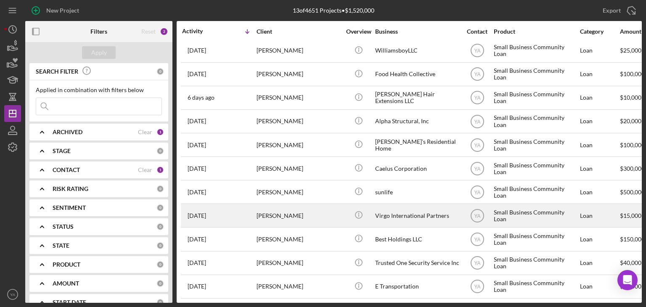
click at [395, 209] on div "Virgo International Partners" at bounding box center [417, 215] width 84 height 22
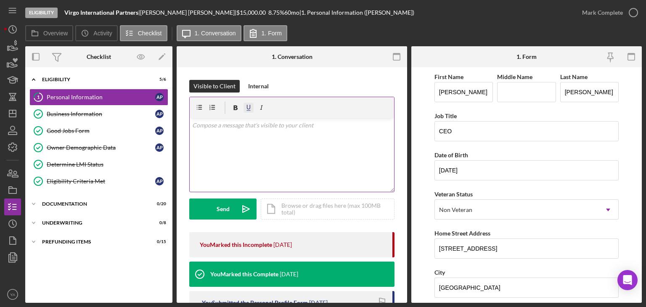
click at [233, 105] on icon "button" at bounding box center [235, 107] width 19 height 19
click at [234, 108] on icon "button" at bounding box center [236, 108] width 4 height 5
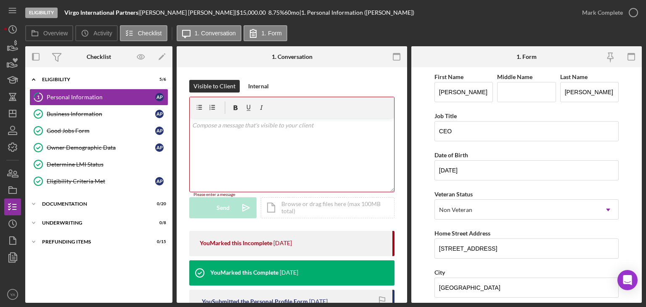
click at [299, 78] on div "Visible to Client Internal v Color teal Color pink Remove color Add row above A…" at bounding box center [292, 272] width 230 height 411
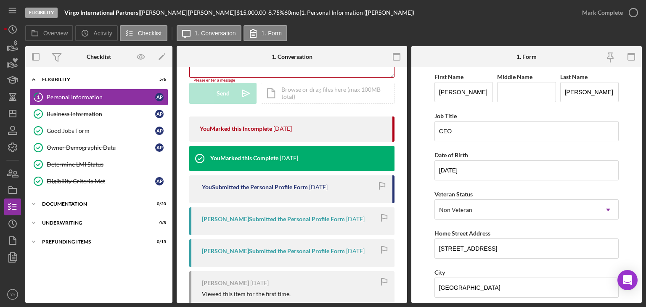
scroll to position [175, 0]
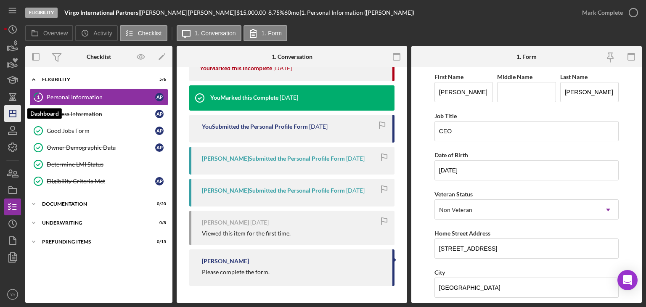
click at [15, 118] on icon "Icon/Dashboard" at bounding box center [12, 113] width 21 height 21
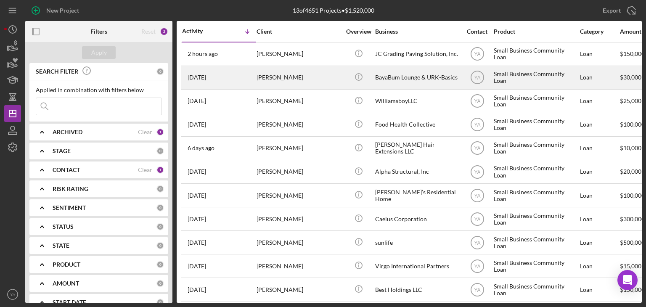
click at [398, 85] on div "BayaBum Lounge & URK-Basics" at bounding box center [417, 77] width 84 height 22
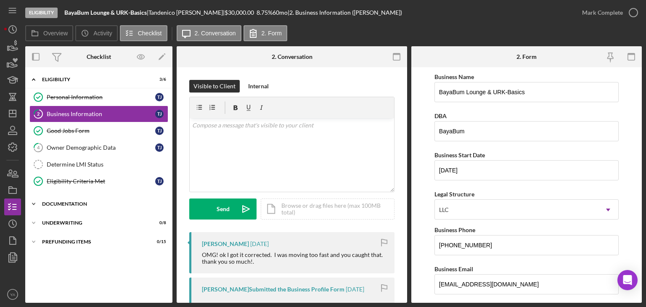
click at [81, 202] on div "Documentation" at bounding box center [102, 203] width 120 height 5
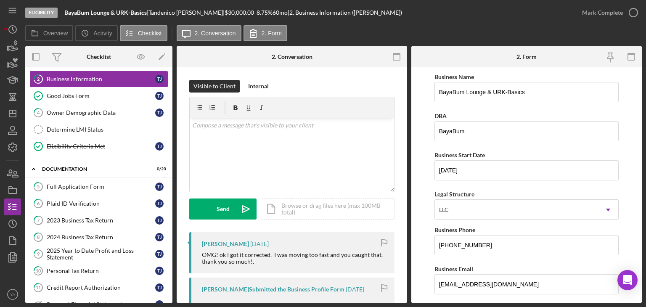
scroll to position [289, 0]
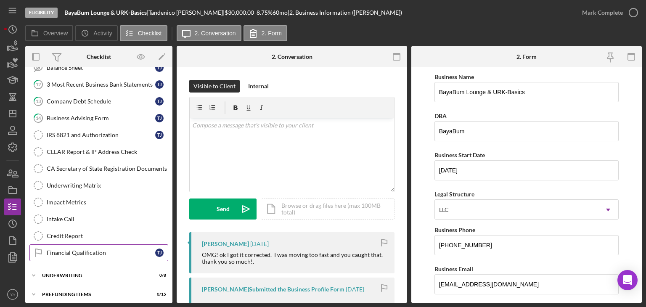
click at [89, 249] on div "Financial Qualification" at bounding box center [101, 252] width 109 height 7
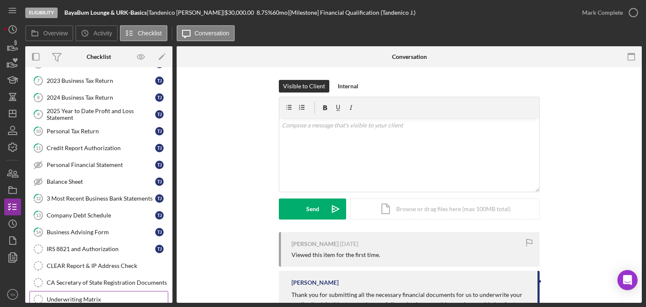
scroll to position [78, 0]
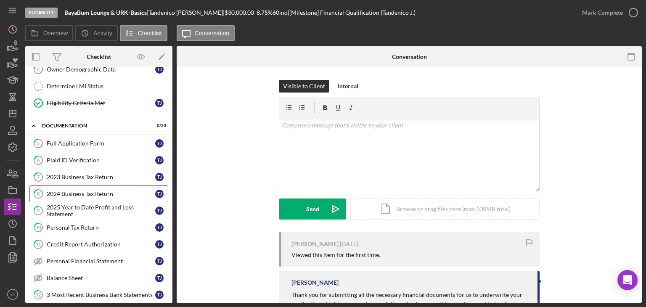
click at [91, 185] on link "8 2024 Business Tax Return T J" at bounding box center [98, 193] width 139 height 17
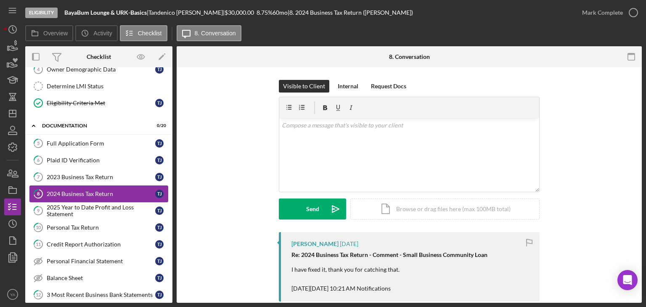
click at [98, 199] on link "8 2024 Business Tax Return T J" at bounding box center [98, 193] width 139 height 17
click at [106, 209] on div "2025 Year to Date Profit and Loss Statement" at bounding box center [101, 210] width 109 height 13
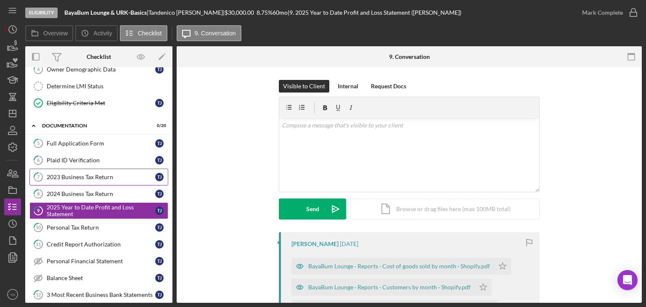
click at [106, 179] on link "7 2023 Business Tax Return T J" at bounding box center [98, 177] width 139 height 17
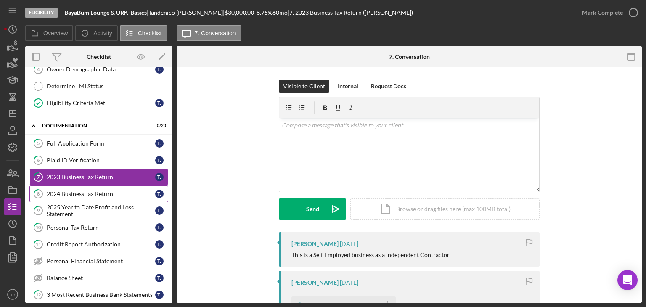
click at [78, 193] on div "2024 Business Tax Return" at bounding box center [101, 194] width 109 height 7
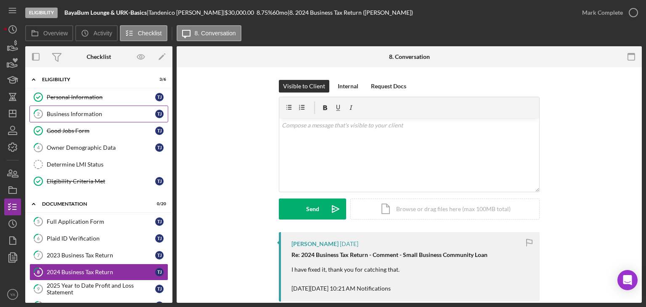
click at [83, 116] on div "Business Information" at bounding box center [101, 114] width 109 height 7
